Goal: Communication & Community: Participate in discussion

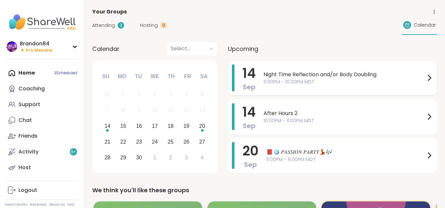
click at [300, 81] on span "9:00PM - 10:00PM MDT" at bounding box center [344, 82] width 162 height 7
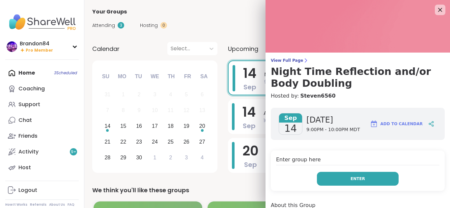
click at [350, 176] on span "Enter" at bounding box center [357, 179] width 14 height 6
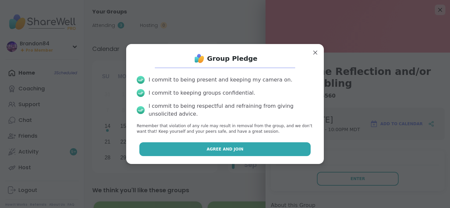
click at [272, 151] on button "Agree and Join" at bounding box center [224, 149] width 171 height 14
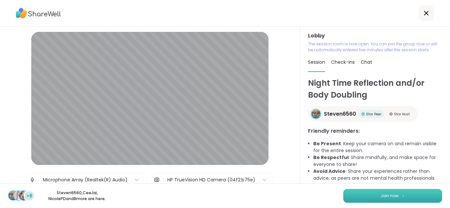
click at [357, 193] on button "Join now" at bounding box center [392, 196] width 99 height 14
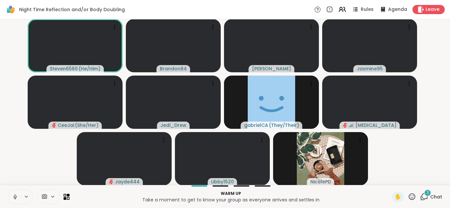
click at [12, 198] on icon at bounding box center [15, 197] width 6 height 6
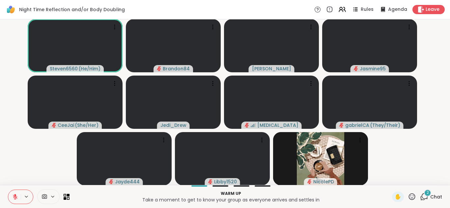
click at [420, 196] on icon at bounding box center [424, 197] width 8 height 8
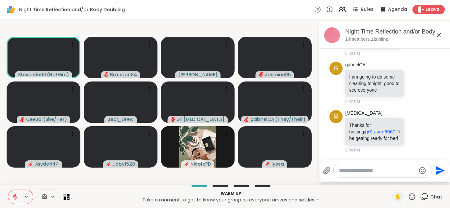
scroll to position [44, 0]
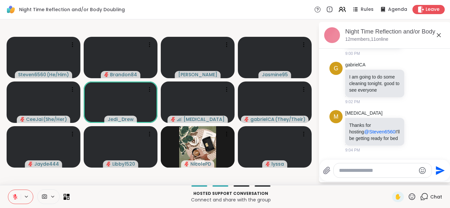
click at [16, 195] on icon at bounding box center [15, 197] width 6 height 6
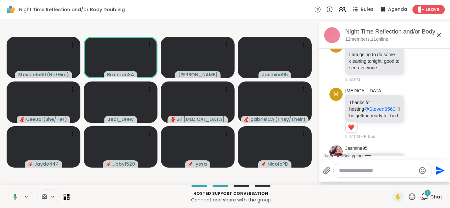
scroll to position [118, 0]
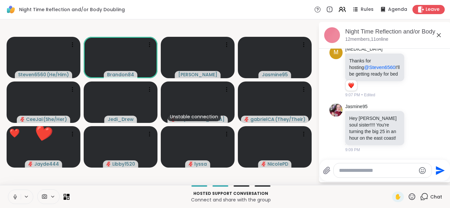
click at [13, 199] on icon at bounding box center [15, 197] width 6 height 6
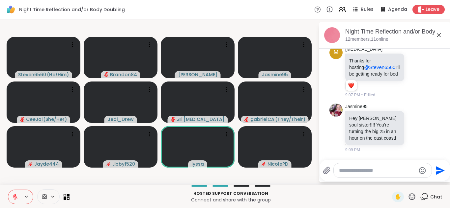
click at [408, 195] on icon at bounding box center [411, 197] width 8 height 8
click at [389, 180] on span "❤️" at bounding box center [392, 180] width 7 height 8
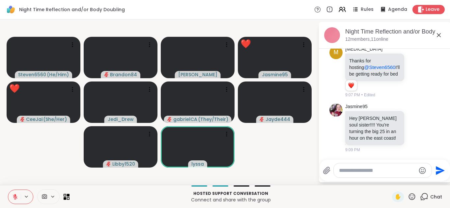
click at [408, 194] on icon at bounding box center [411, 197] width 7 height 7
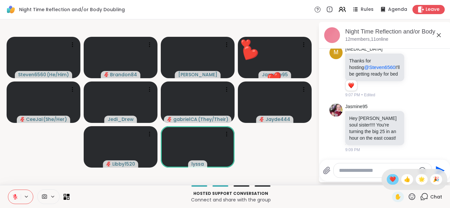
click at [389, 179] on span "❤️" at bounding box center [392, 180] width 7 height 8
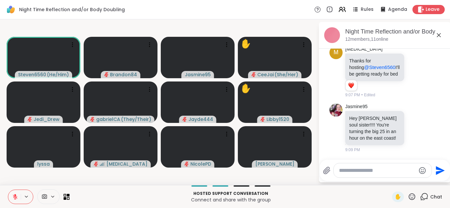
click at [12, 197] on button at bounding box center [14, 197] width 13 height 14
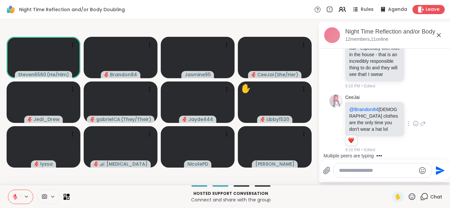
scroll to position [296, 0]
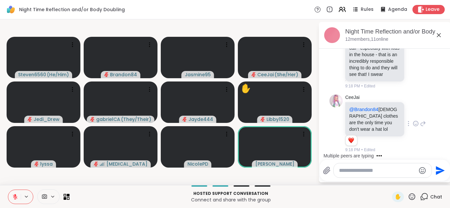
click at [412, 122] on icon at bounding box center [415, 123] width 6 height 7
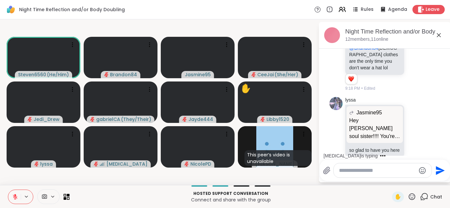
scroll to position [304, 0]
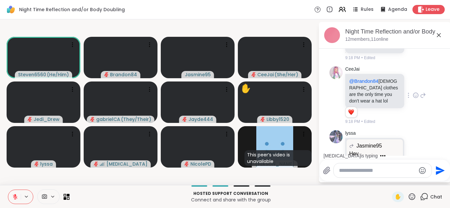
click at [412, 99] on icon at bounding box center [415, 95] width 6 height 7
click at [412, 88] on div "Select Reaction: Heart" at bounding box center [415, 85] width 6 height 6
click at [421, 98] on icon at bounding box center [423, 95] width 5 height 5
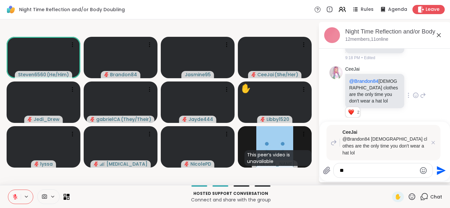
type textarea "***"
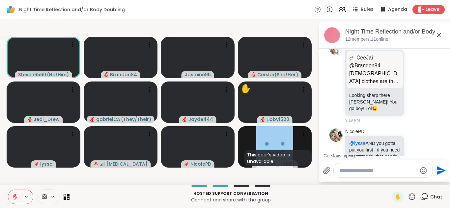
scroll to position [572, 0]
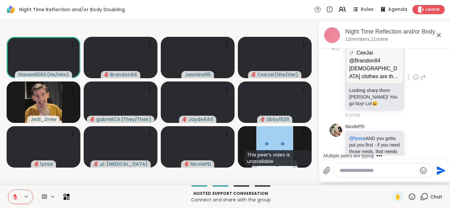
click at [412, 81] on icon at bounding box center [415, 77] width 6 height 7
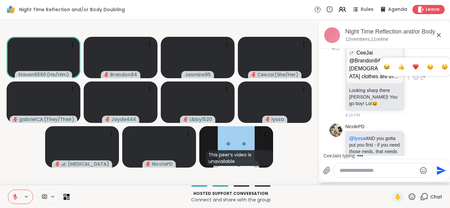
click at [412, 70] on div "Select Reaction: Heart" at bounding box center [415, 67] width 6 height 6
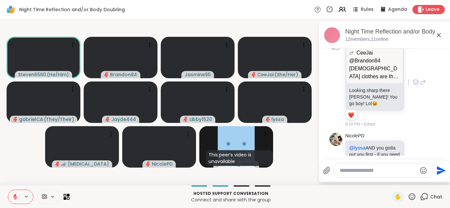
scroll to position [689, 0]
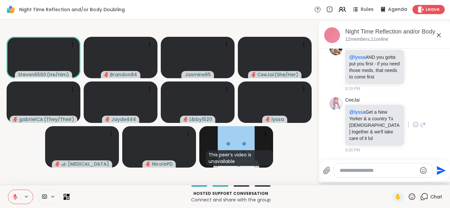
click at [412, 128] on icon at bounding box center [415, 124] width 6 height 7
click at [383, 117] on div "Select Reaction: Joy" at bounding box center [386, 114] width 6 height 6
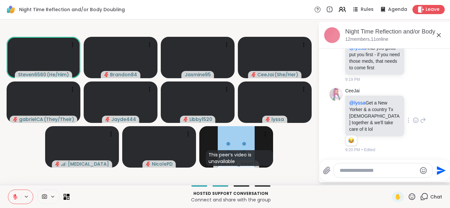
scroll to position [699, 0]
click at [412, 120] on icon at bounding box center [415, 120] width 6 height 7
click at [412, 113] on div "Select Reaction: Heart" at bounding box center [415, 110] width 6 height 6
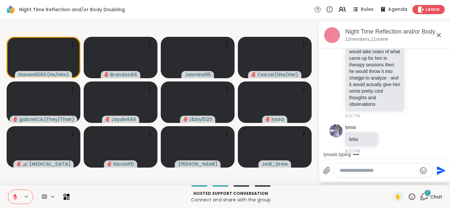
scroll to position [844, 0]
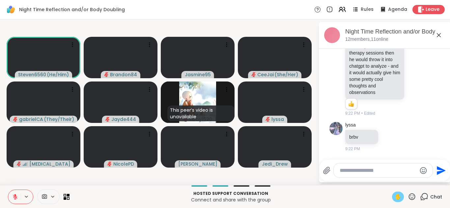
click at [394, 197] on span "✋" at bounding box center [397, 197] width 7 height 8
click at [15, 200] on icon at bounding box center [15, 197] width 6 height 6
click at [14, 196] on icon at bounding box center [15, 196] width 2 height 3
click at [14, 196] on icon at bounding box center [15, 197] width 5 height 5
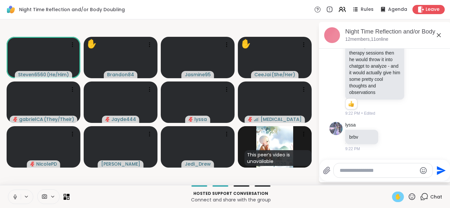
click at [394, 195] on span "✋" at bounding box center [397, 197] width 7 height 8
click at [12, 196] on icon at bounding box center [15, 197] width 6 height 6
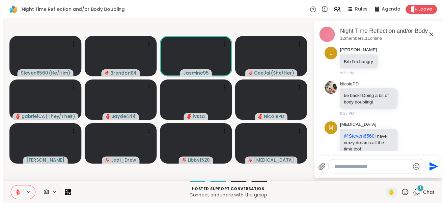
scroll to position [1014, 0]
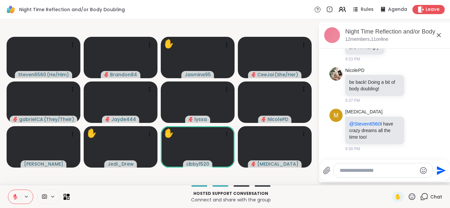
click at [8, 190] on button at bounding box center [14, 197] width 13 height 14
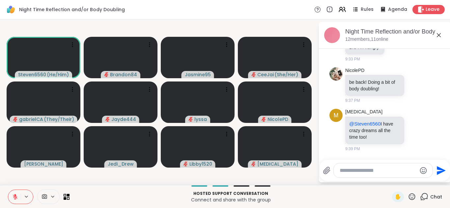
click at [12, 196] on icon at bounding box center [15, 197] width 6 height 6
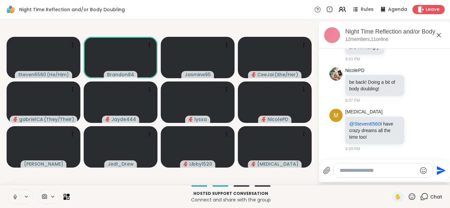
click at [12, 196] on icon at bounding box center [15, 197] width 6 height 6
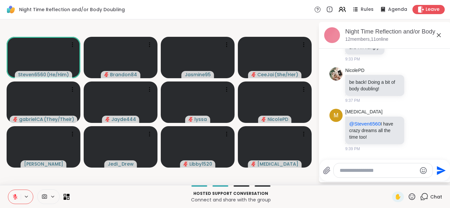
click at [12, 196] on icon at bounding box center [15, 197] width 6 height 6
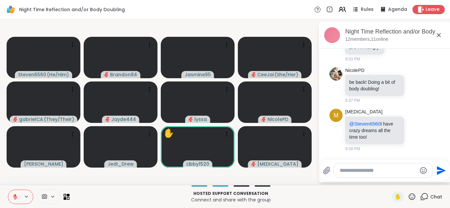
click at [12, 196] on icon at bounding box center [15, 197] width 6 height 6
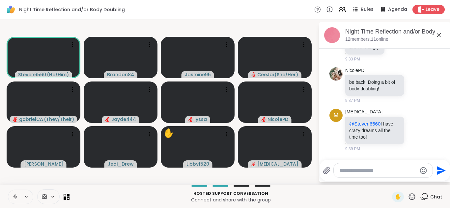
click at [12, 196] on icon at bounding box center [15, 197] width 6 height 6
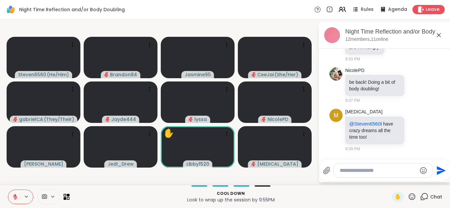
click at [12, 196] on icon at bounding box center [15, 197] width 6 height 6
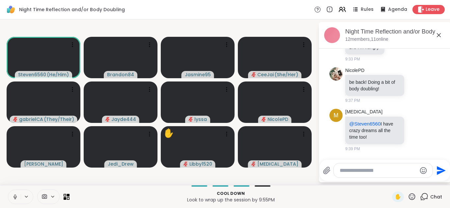
click at [12, 196] on icon at bounding box center [15, 197] width 6 height 6
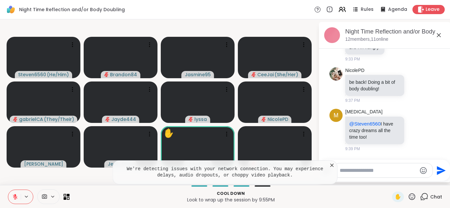
click at [12, 196] on icon at bounding box center [15, 197] width 6 height 6
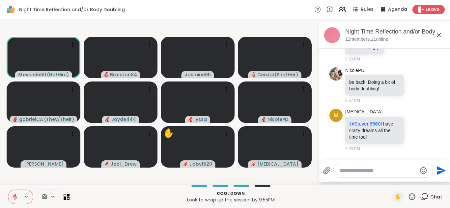
click at [12, 196] on icon at bounding box center [15, 197] width 6 height 6
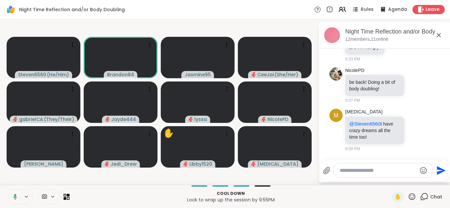
click at [12, 196] on icon at bounding box center [14, 197] width 6 height 6
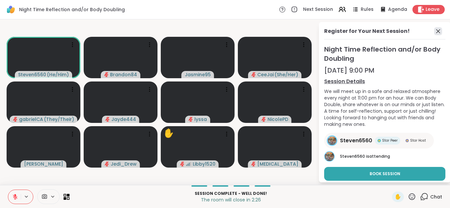
click at [436, 33] on icon at bounding box center [438, 31] width 4 height 4
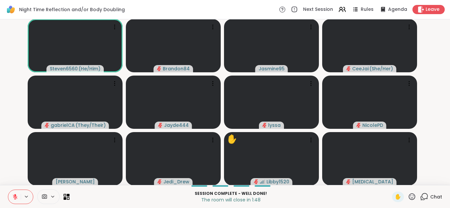
click at [13, 201] on button at bounding box center [14, 197] width 13 height 14
click at [13, 197] on icon at bounding box center [15, 197] width 6 height 6
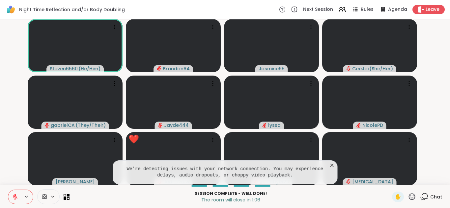
click at [13, 197] on icon at bounding box center [15, 197] width 5 height 5
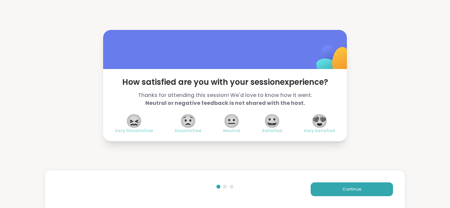
click at [323, 121] on span "😍" at bounding box center [319, 121] width 16 height 12
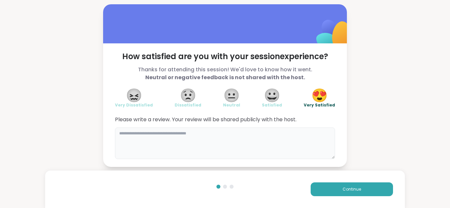
click at [245, 132] on textarea at bounding box center [225, 144] width 220 height 32
type textarea "*"
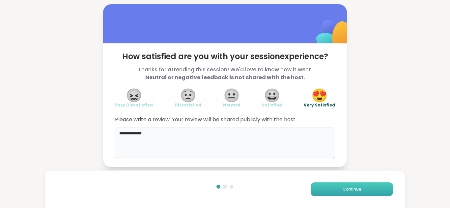
type textarea "**********"
click at [346, 193] on button "Continue" at bounding box center [351, 190] width 82 height 14
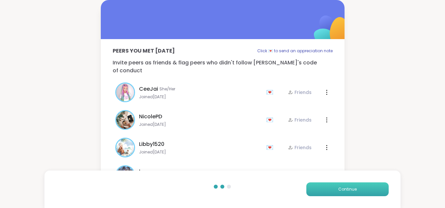
click at [346, 193] on button "Continue" at bounding box center [347, 190] width 82 height 14
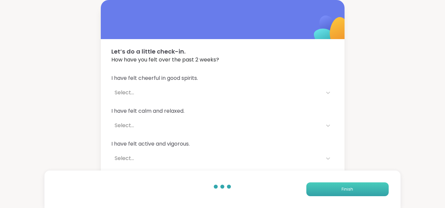
click at [346, 193] on button "Finish" at bounding box center [347, 190] width 82 height 14
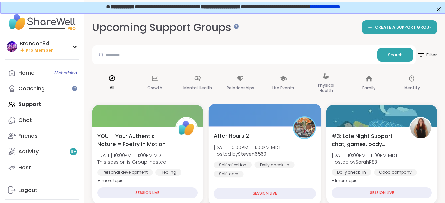
click at [266, 147] on span "[DATE] 10:00PM - 11:00PM MDT" at bounding box center [247, 147] width 67 height 7
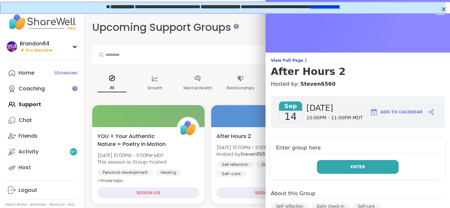
click at [354, 167] on span "Enter" at bounding box center [357, 167] width 14 height 6
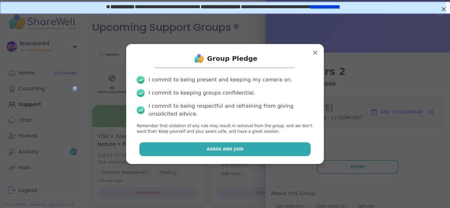
click at [256, 150] on button "Agree and Join" at bounding box center [224, 149] width 171 height 14
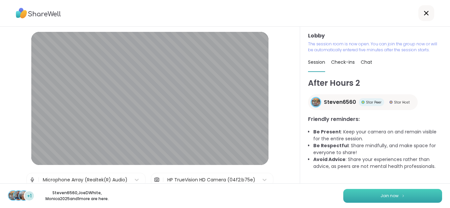
click at [386, 196] on span "Join now" at bounding box center [389, 196] width 18 height 6
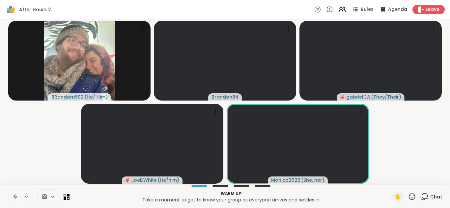
click at [13, 197] on icon at bounding box center [15, 197] width 6 height 6
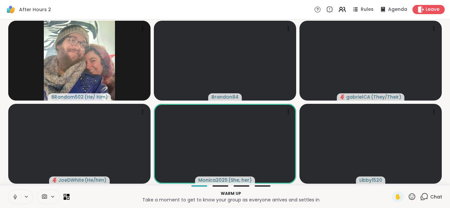
click at [13, 197] on icon at bounding box center [15, 197] width 6 height 6
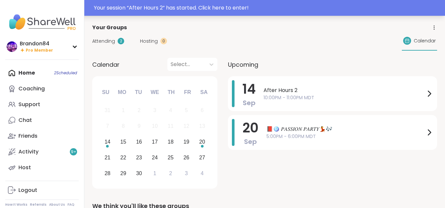
click at [158, 10] on div "Your session “ After Hours 2 ” has started. Click here to enter!" at bounding box center [267, 8] width 347 height 8
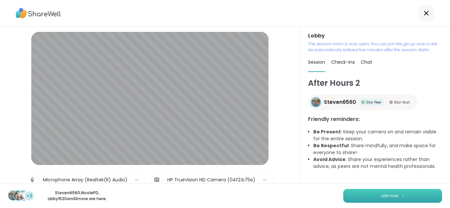
click at [372, 198] on button "Join now" at bounding box center [392, 196] width 99 height 14
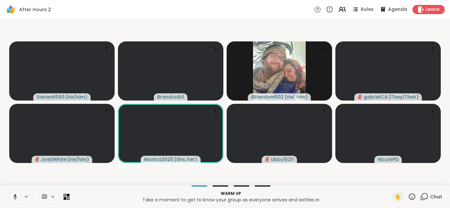
click at [11, 197] on button at bounding box center [13, 197] width 13 height 14
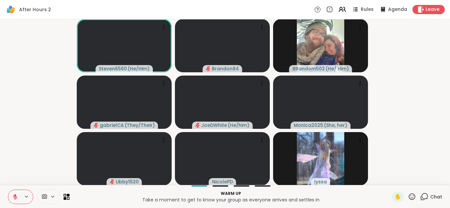
click at [420, 197] on icon at bounding box center [424, 197] width 8 height 8
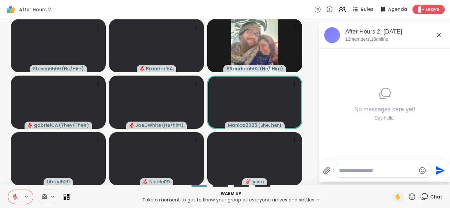
click at [348, 173] on textarea "Type your message" at bounding box center [377, 171] width 77 height 7
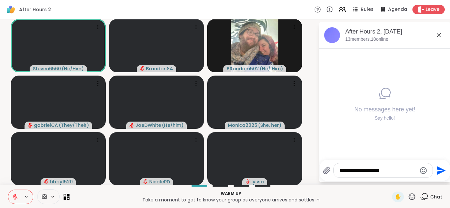
type textarea "**********"
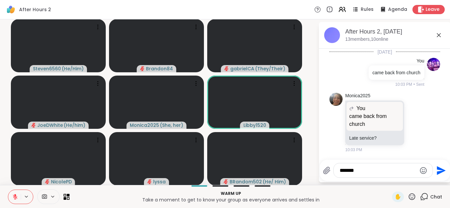
type textarea "********"
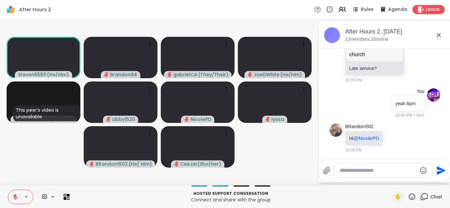
scroll to position [112, 0]
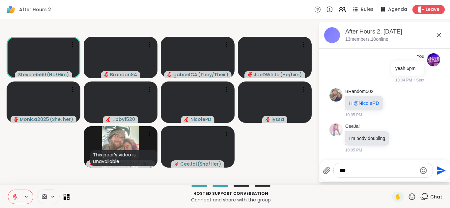
type textarea "***"
click at [437, 171] on icon "Send" at bounding box center [440, 171] width 11 height 11
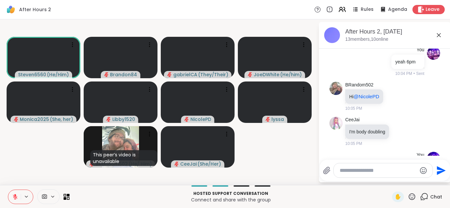
scroll to position [147, 0]
